Goal: Task Accomplishment & Management: Complete application form

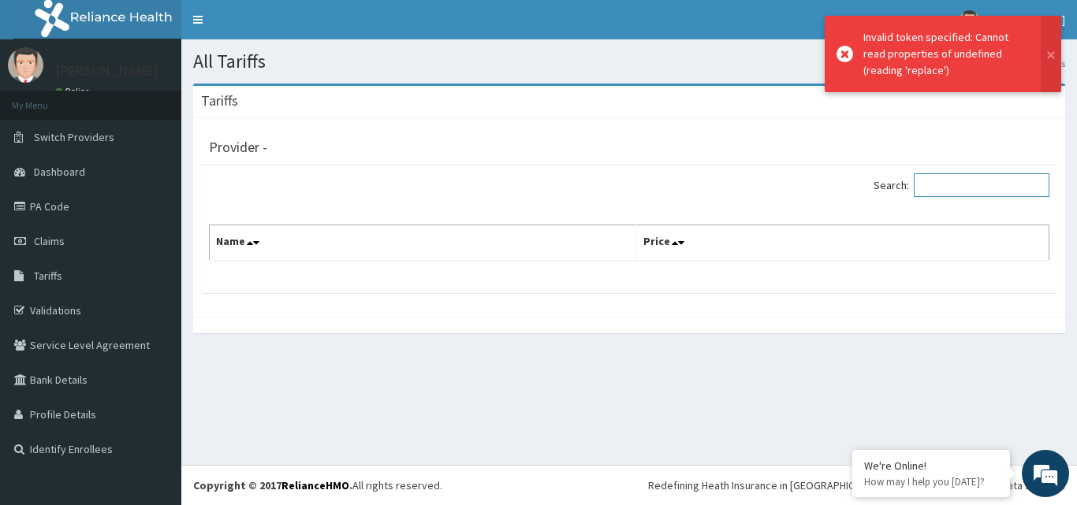
click at [970, 181] on input "Search:" at bounding box center [982, 185] width 136 height 24
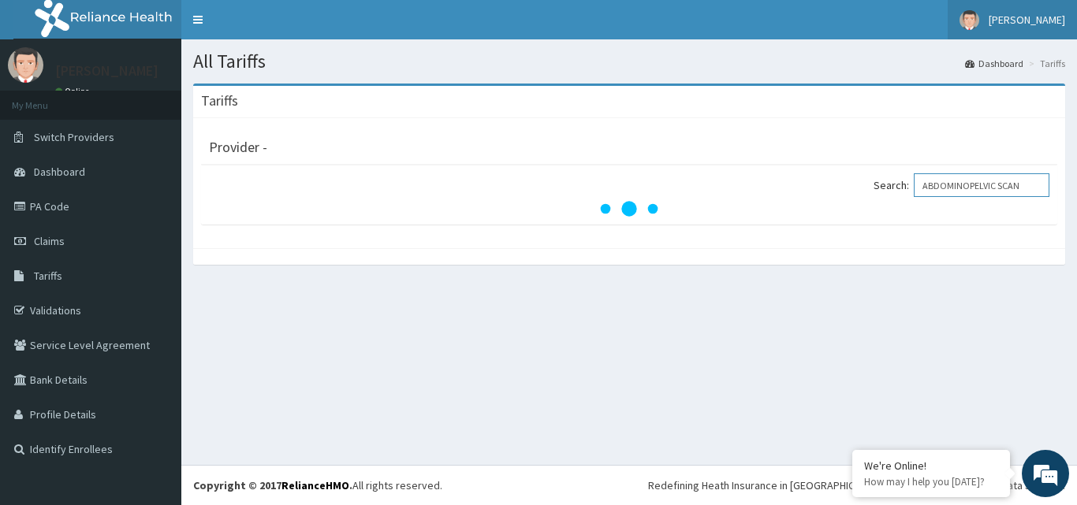
type input "ABDOMINOPELVIC SCAN"
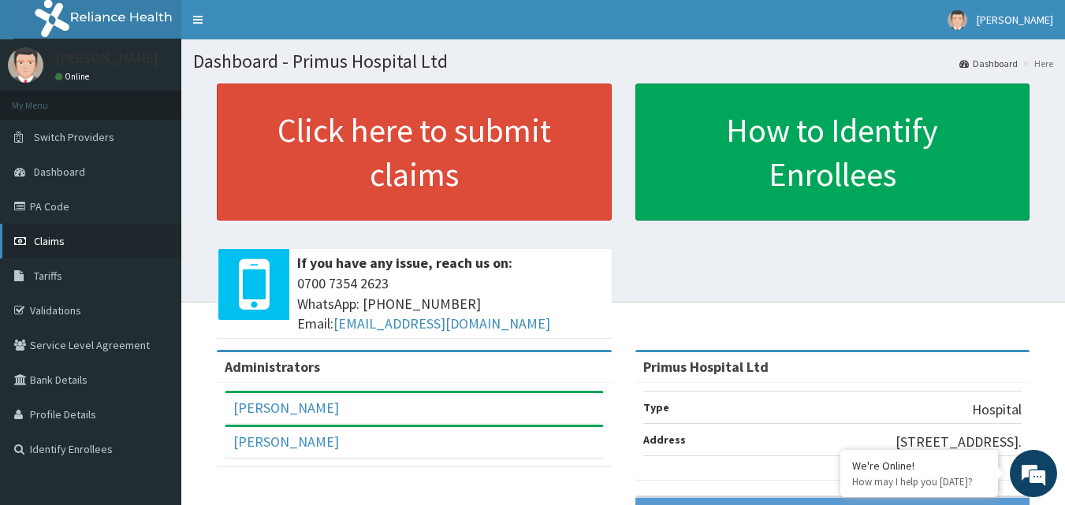
click at [61, 239] on span "Claims" at bounding box center [49, 241] width 31 height 14
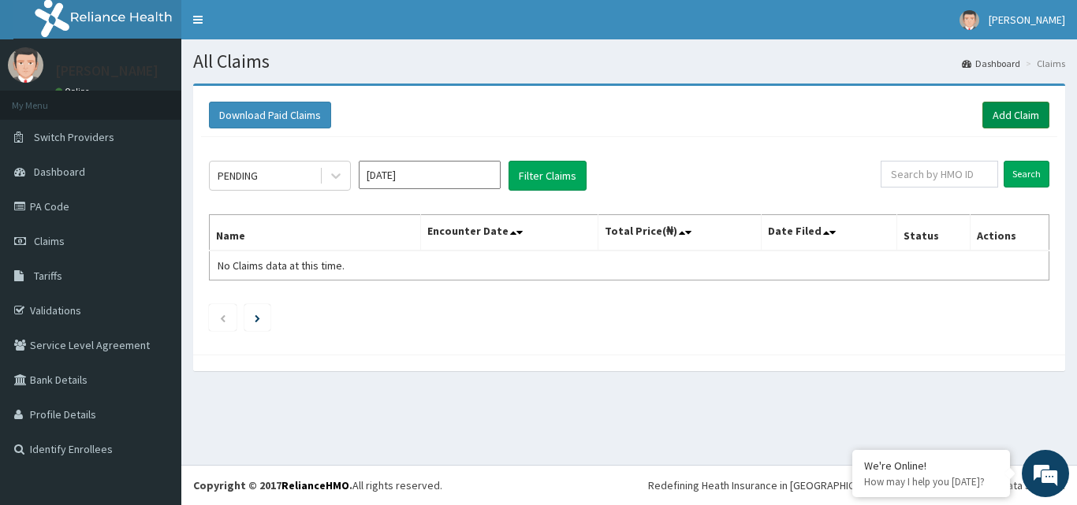
click at [1021, 124] on link "Add Claim" at bounding box center [1016, 115] width 67 height 27
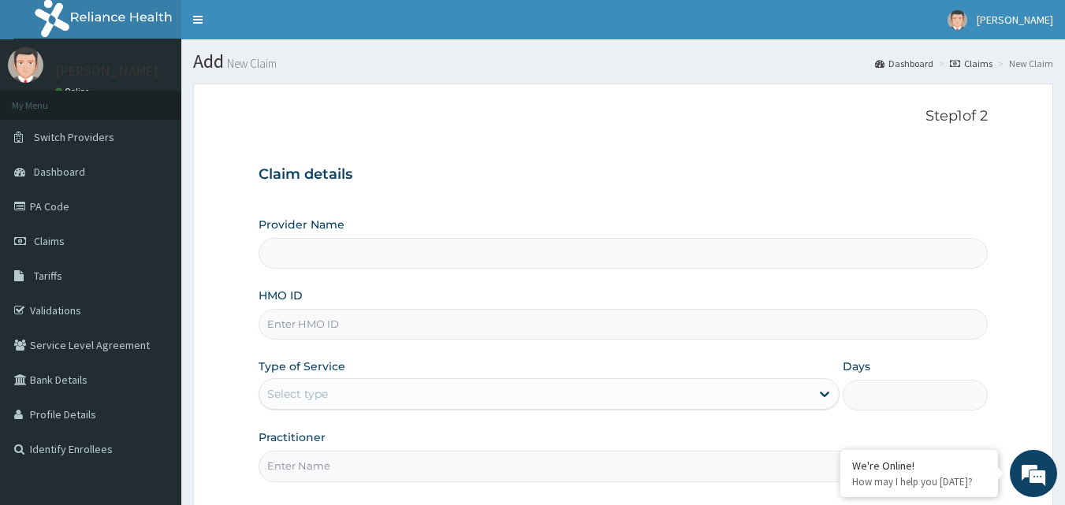
click at [772, 261] on input "Provider Name" at bounding box center [624, 253] width 730 height 31
type input "Primus Hospital Ltd"
click at [647, 327] on input "HMO ID" at bounding box center [624, 324] width 730 height 31
type input "D"
